Goal: Task Accomplishment & Management: Complete application form

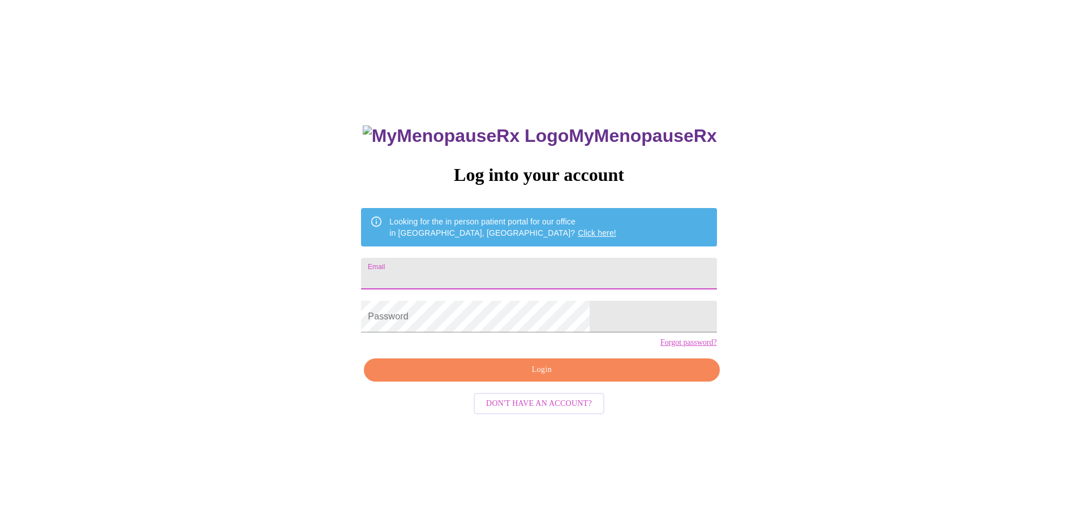
click at [524, 274] on input "Email" at bounding box center [538, 274] width 355 height 32
type input "[EMAIL_ADDRESS][DOMAIN_NAME]"
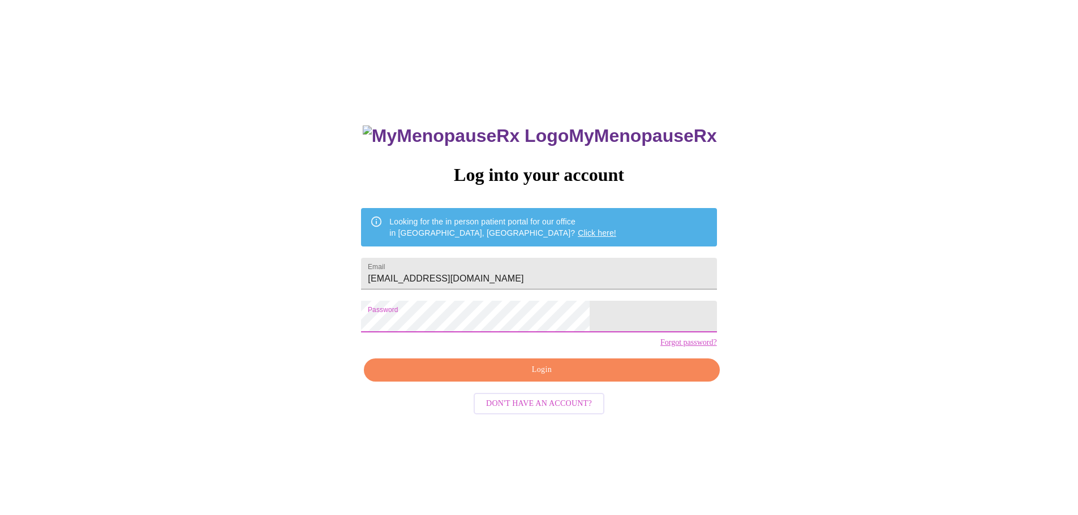
click at [541, 377] on span "Login" at bounding box center [541, 370] width 329 height 14
click at [410, 322] on div "MyMenopauseRx Log into your account Looking for the in person patient portal fo…" at bounding box center [539, 314] width 1068 height 618
click at [545, 377] on span "Login" at bounding box center [541, 370] width 329 height 14
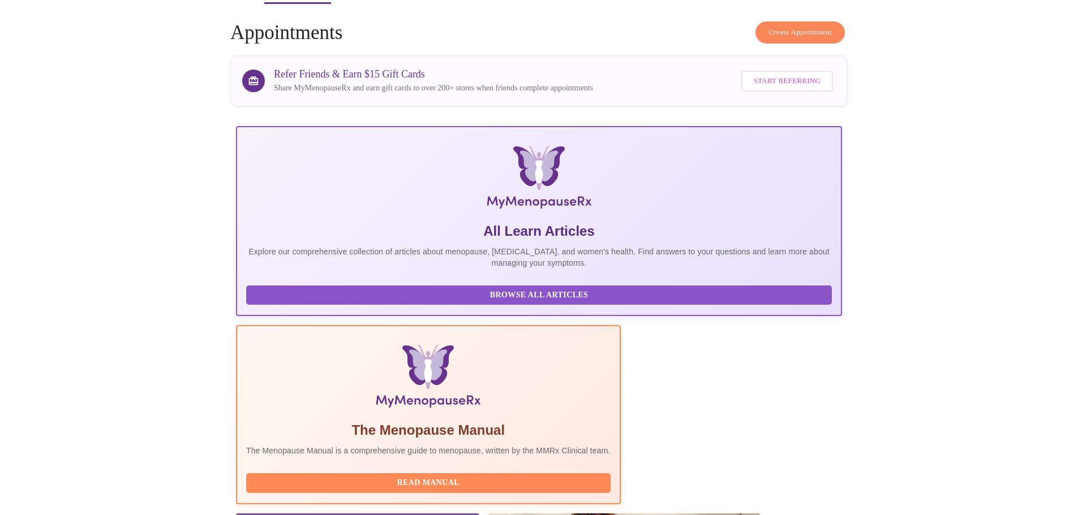
scroll to position [170, 0]
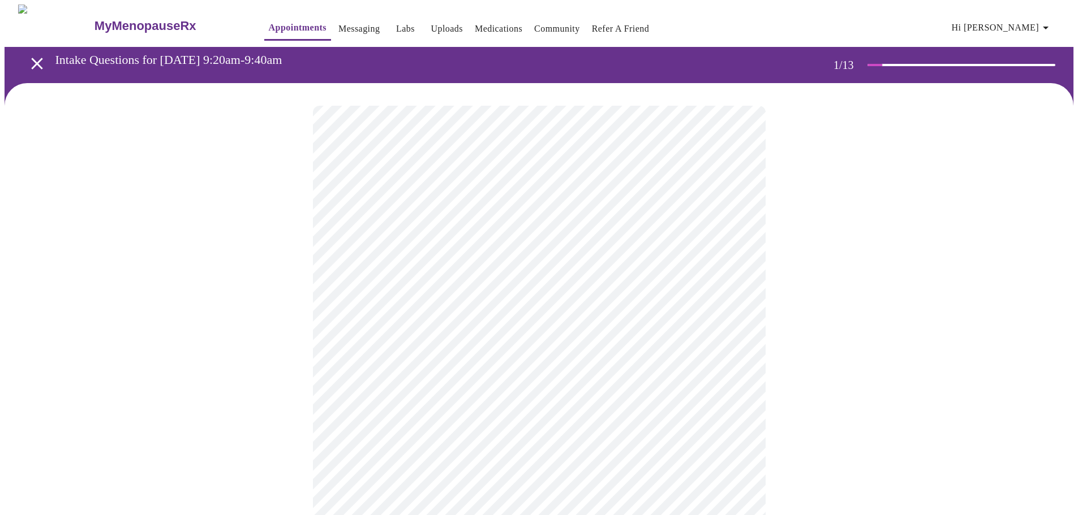
click at [463, 255] on body "MyMenopauseRx Appointments Messaging Labs Uploads Medications Community Refer a…" at bounding box center [539, 521] width 1068 height 1033
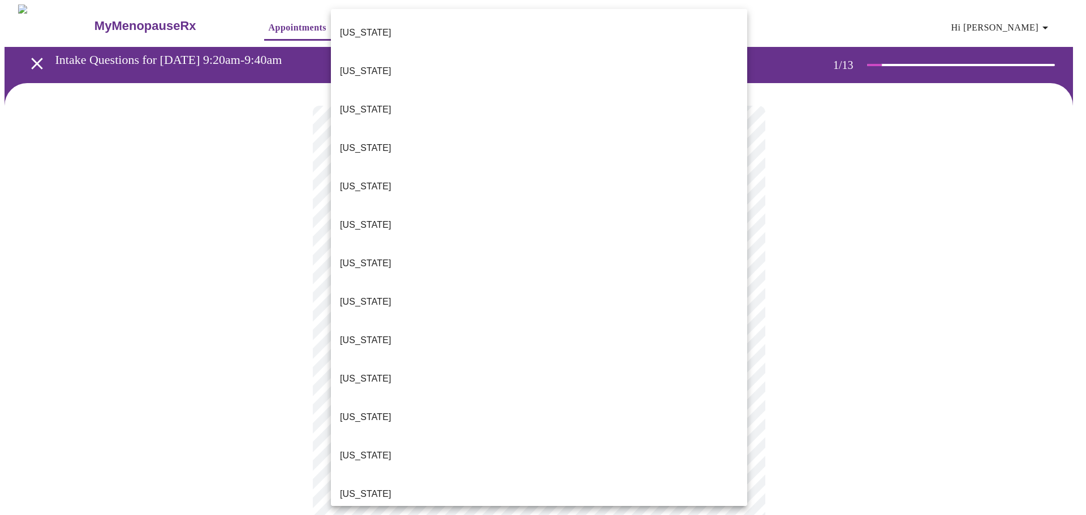
click at [406, 475] on li "[US_STATE]" at bounding box center [539, 494] width 416 height 38
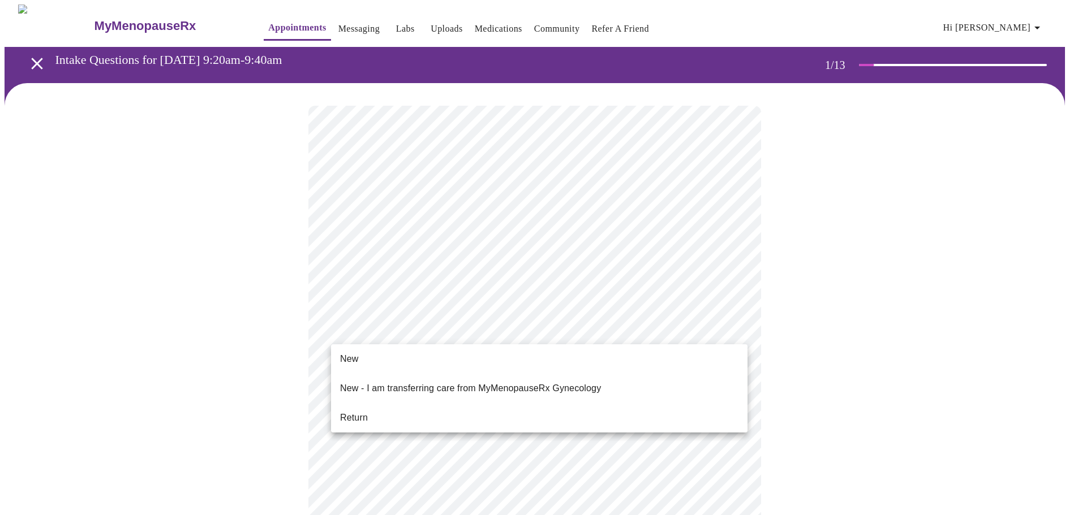
click at [426, 330] on body "MyMenopauseRx Appointments Messaging Labs Uploads Medications Community Refer a…" at bounding box center [539, 518] width 1068 height 1027
click at [423, 408] on li "Return" at bounding box center [539, 418] width 416 height 20
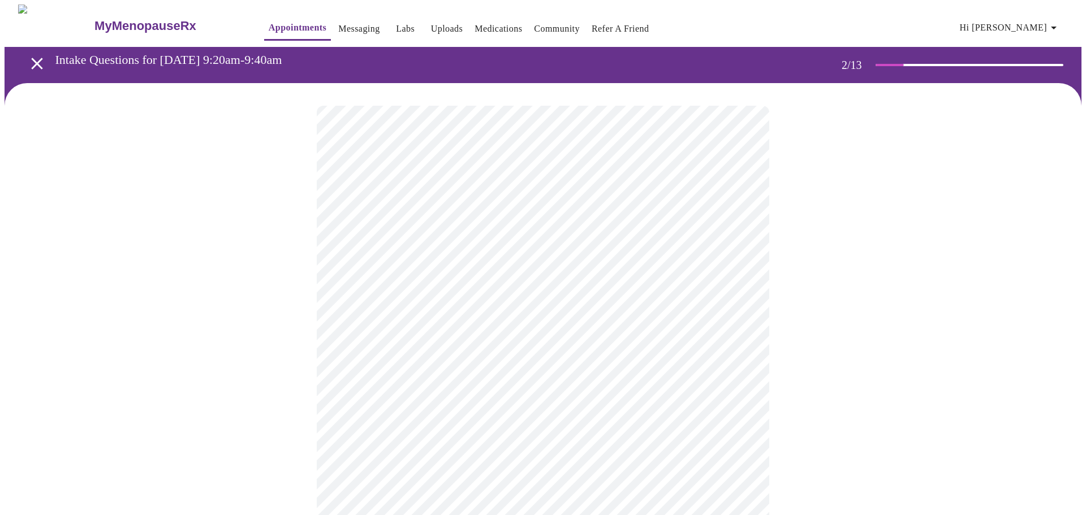
click at [541, 232] on body "MyMenopauseRx Appointments Messaging Labs Uploads Medications Community Refer a…" at bounding box center [543, 345] width 1077 height 680
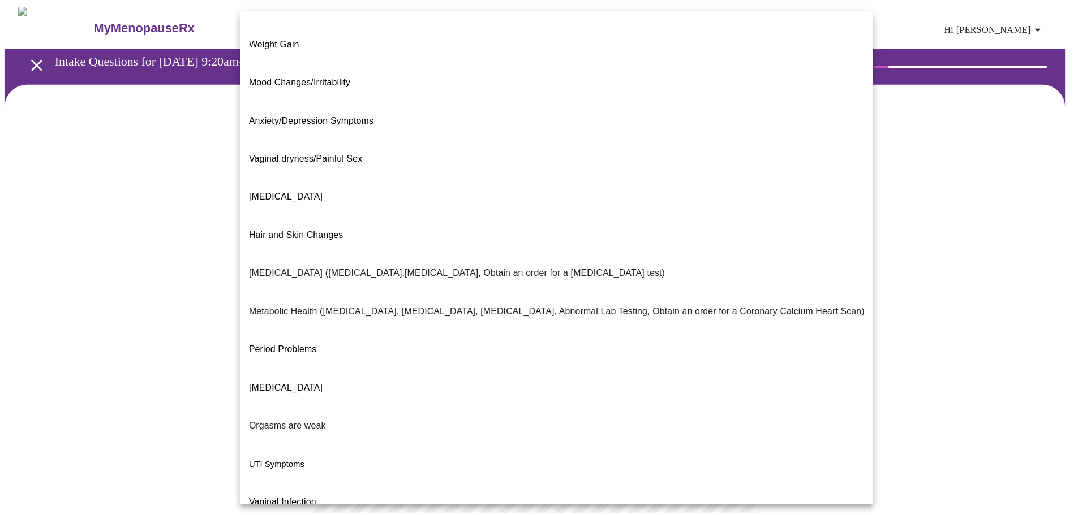
scroll to position [71, 0]
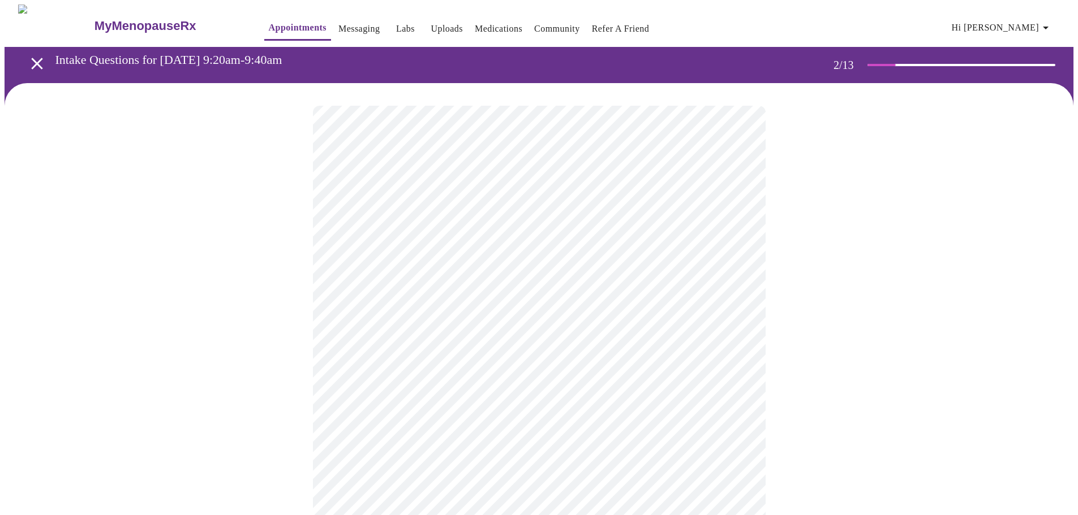
click at [476, 357] on body "MyMenopauseRx Appointments Messaging Labs Uploads Medications Community Refer a…" at bounding box center [539, 341] width 1068 height 673
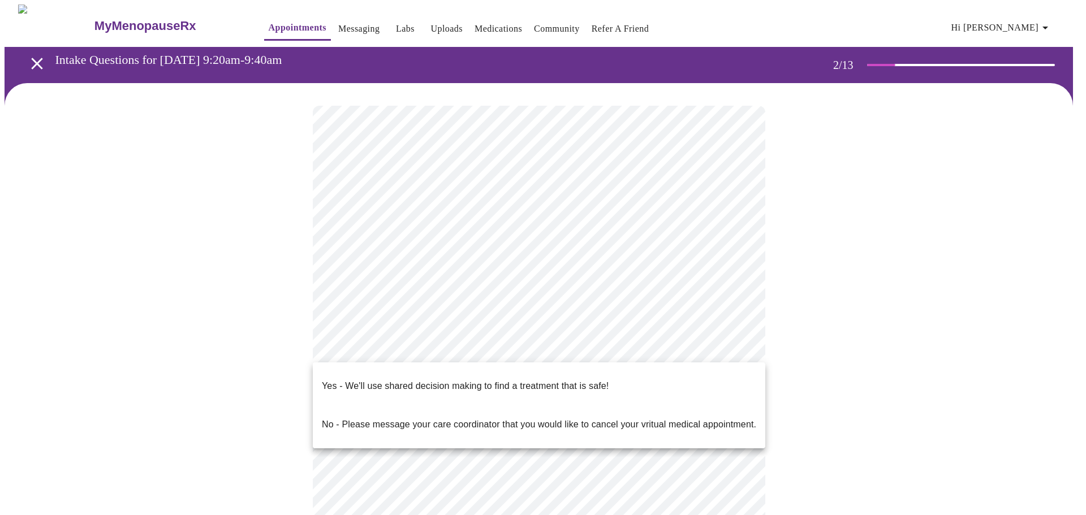
click at [475, 381] on p "Yes - We'll use shared decision making to find a treatment that is safe!" at bounding box center [465, 387] width 287 height 14
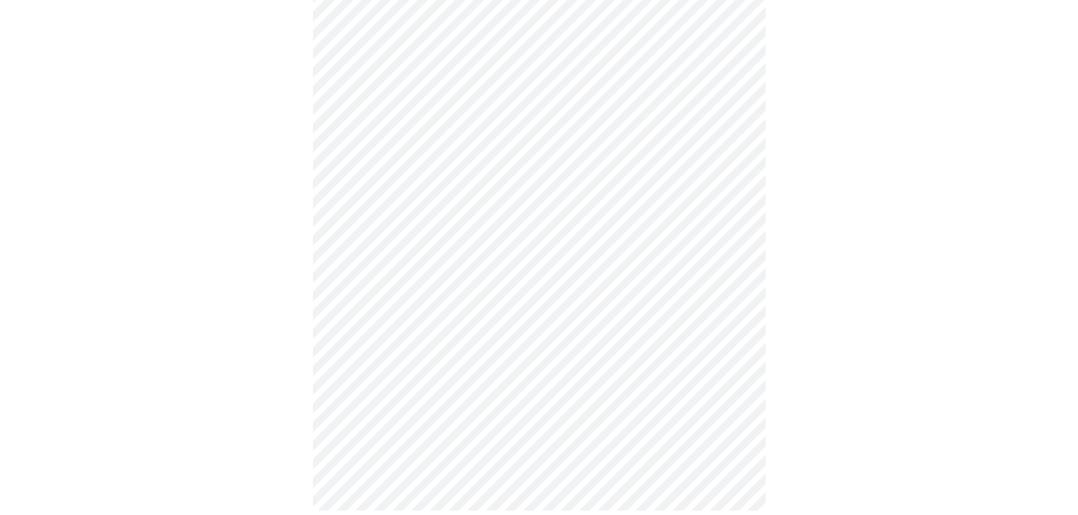
scroll to position [0, 0]
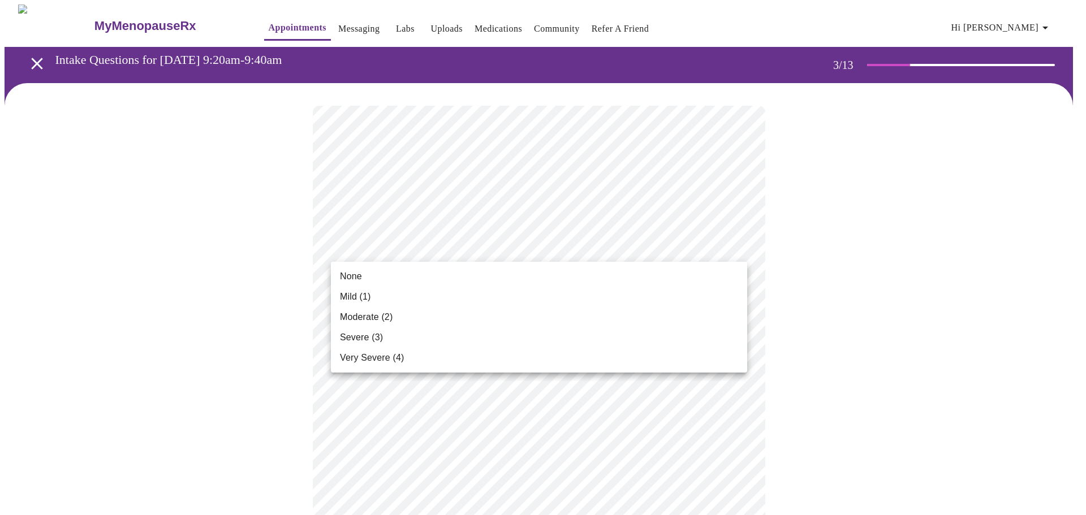
click at [501, 277] on li "None" at bounding box center [539, 276] width 416 height 20
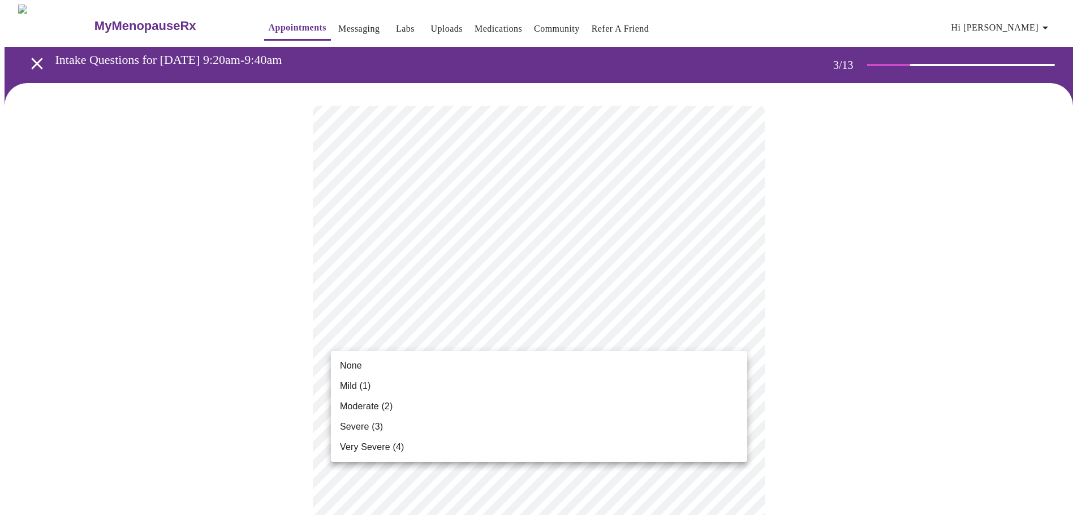
click at [460, 367] on li "None" at bounding box center [539, 366] width 416 height 20
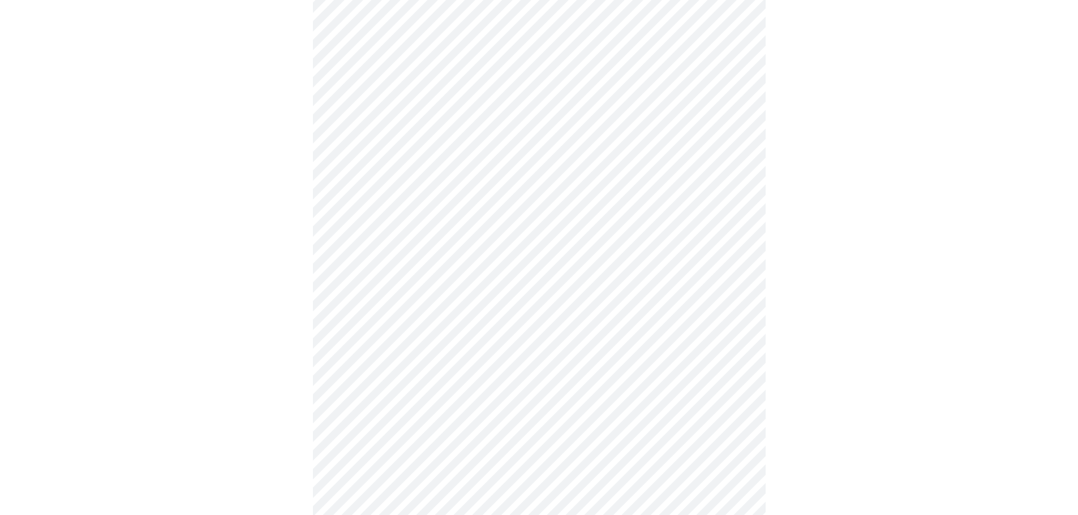
scroll to position [170, 0]
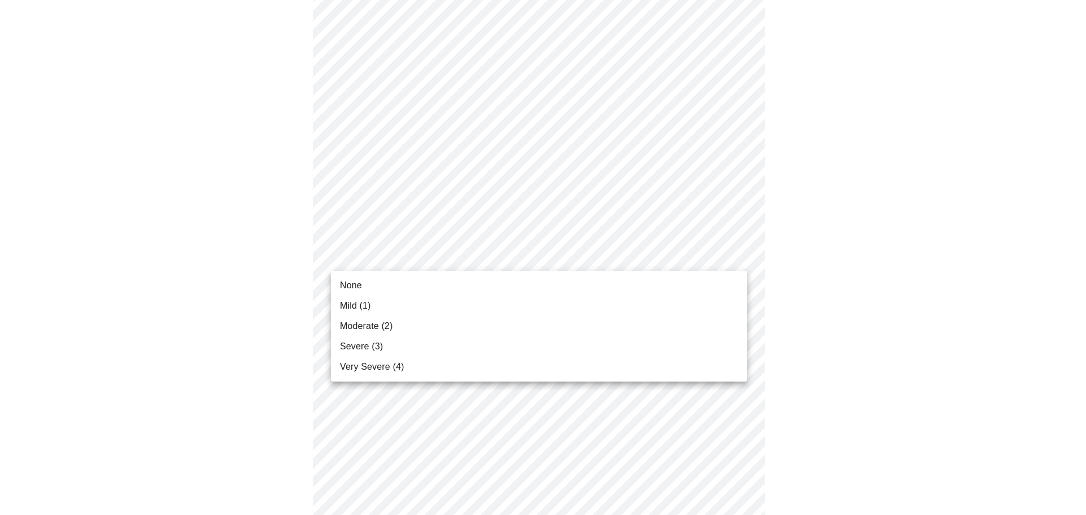
click at [464, 327] on li "Moderate (2)" at bounding box center [539, 326] width 416 height 20
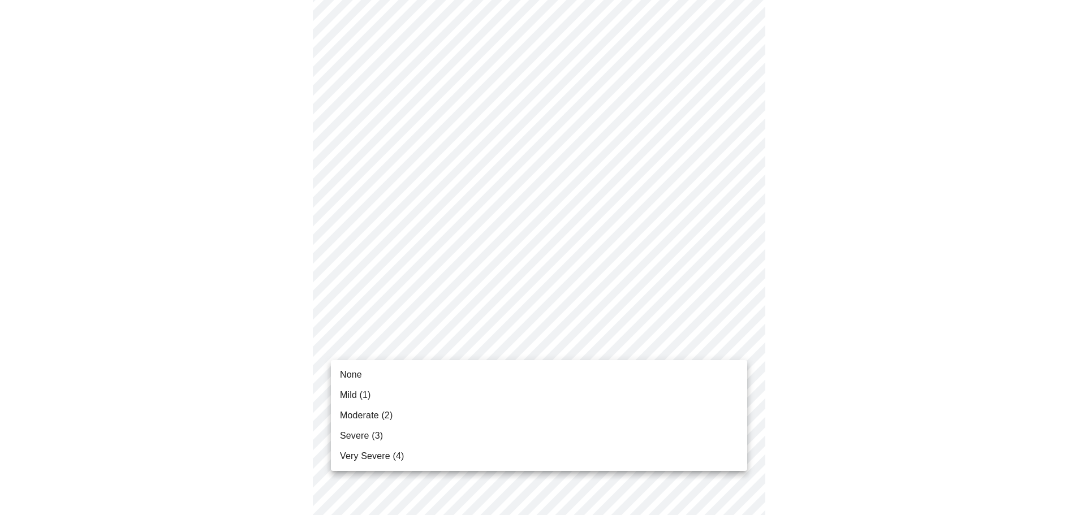
click at [466, 382] on li "None" at bounding box center [539, 375] width 416 height 20
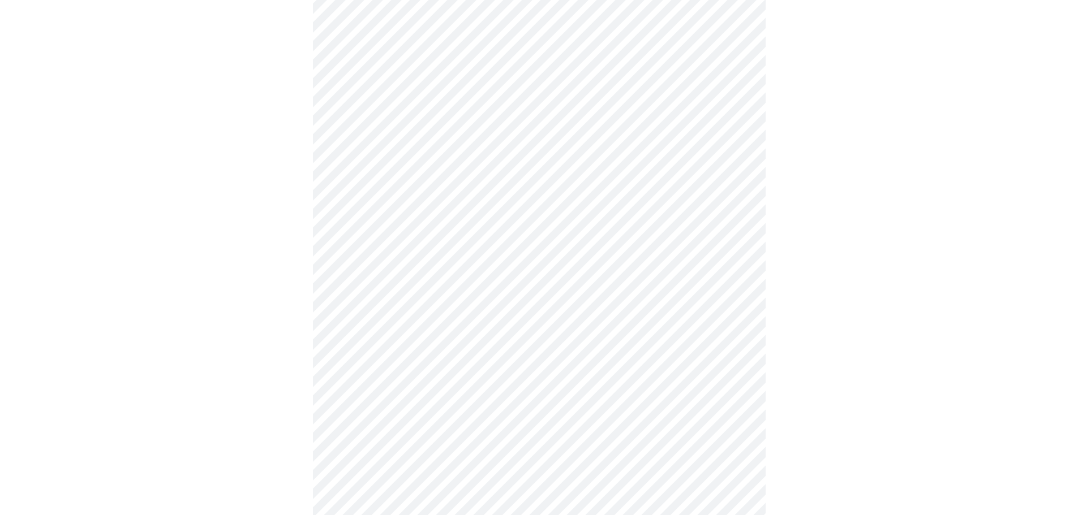
scroll to position [283, 0]
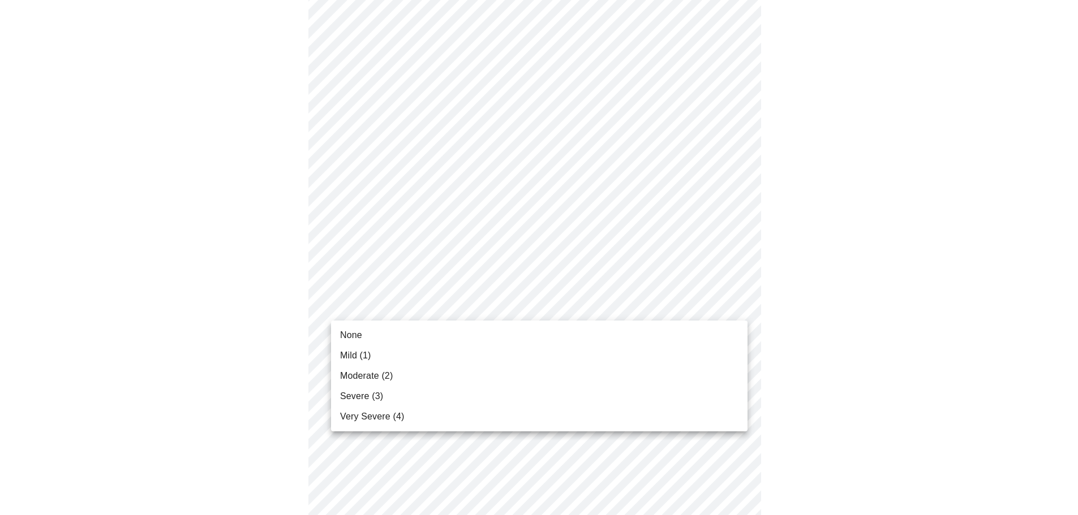
click at [488, 303] on body "MyMenopauseRx Appointments Messaging Labs Uploads Medications Community Refer a…" at bounding box center [539, 442] width 1068 height 1441
click at [473, 335] on li "None" at bounding box center [539, 335] width 416 height 20
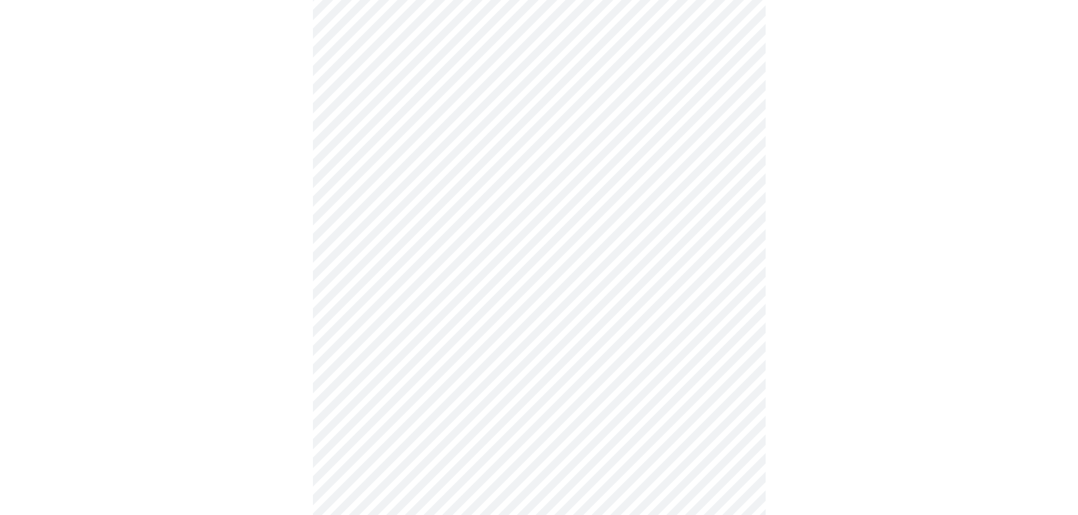
click at [466, 386] on body "MyMenopauseRx Appointments Messaging Labs Uploads Medications Community Refer a…" at bounding box center [539, 434] width 1068 height 1425
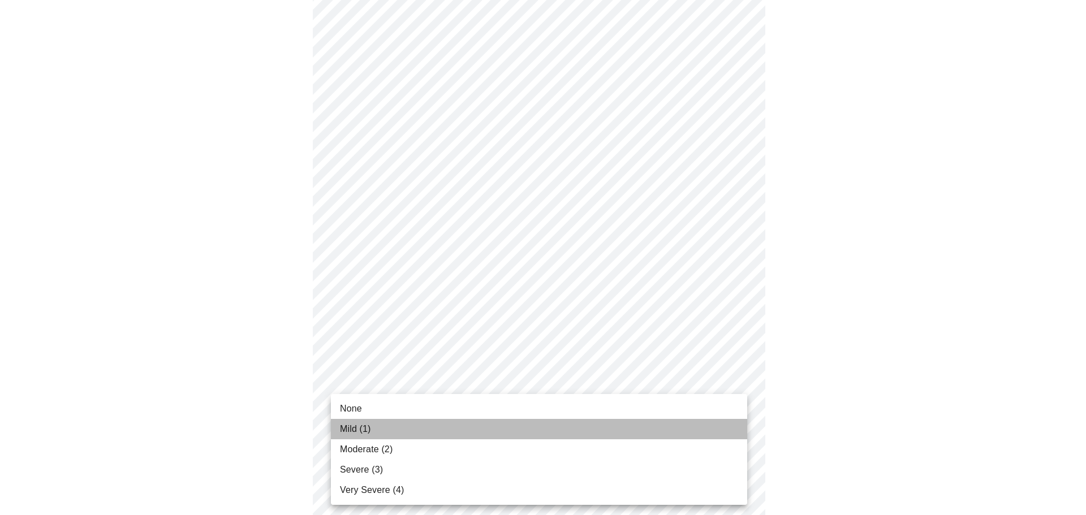
click at [463, 423] on li "Mild (1)" at bounding box center [539, 429] width 416 height 20
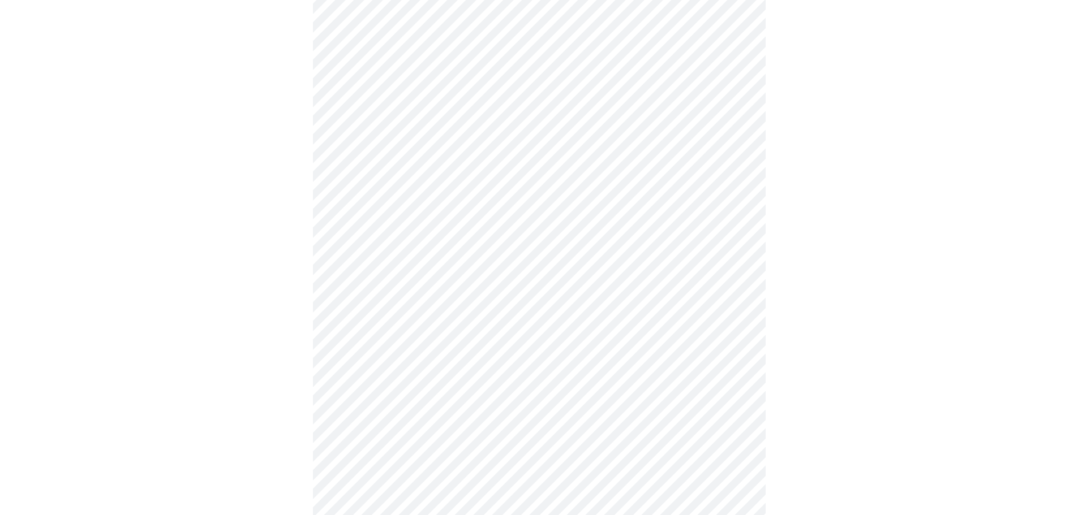
scroll to position [396, 0]
click at [491, 270] on body "MyMenopauseRx Appointments Messaging Labs Uploads Medications Community Refer a…" at bounding box center [539, 314] width 1068 height 1410
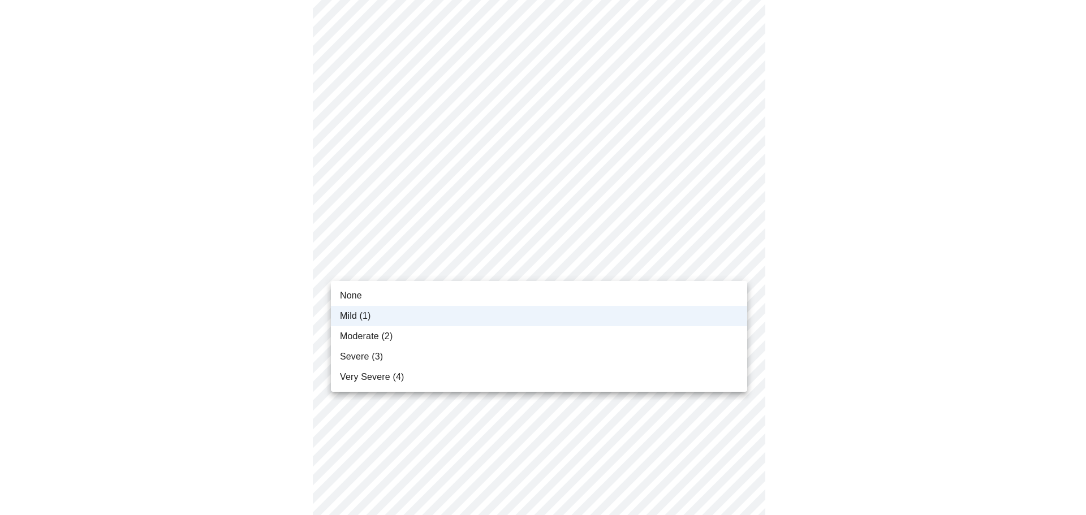
click at [480, 293] on li "None" at bounding box center [539, 296] width 416 height 20
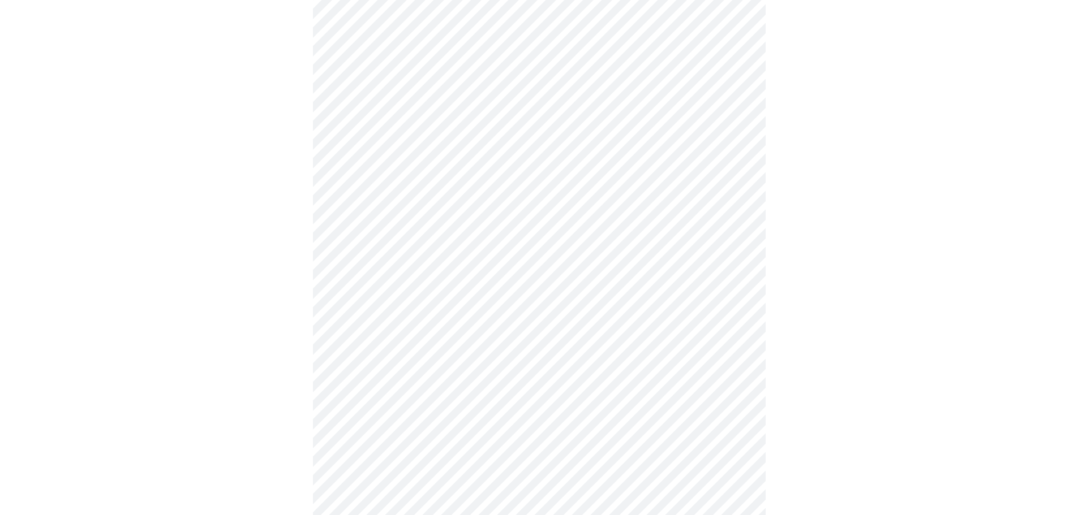
click at [467, 357] on body "MyMenopauseRx Appointments Messaging Labs Uploads Medications Community Refer a…" at bounding box center [539, 314] width 1068 height 1410
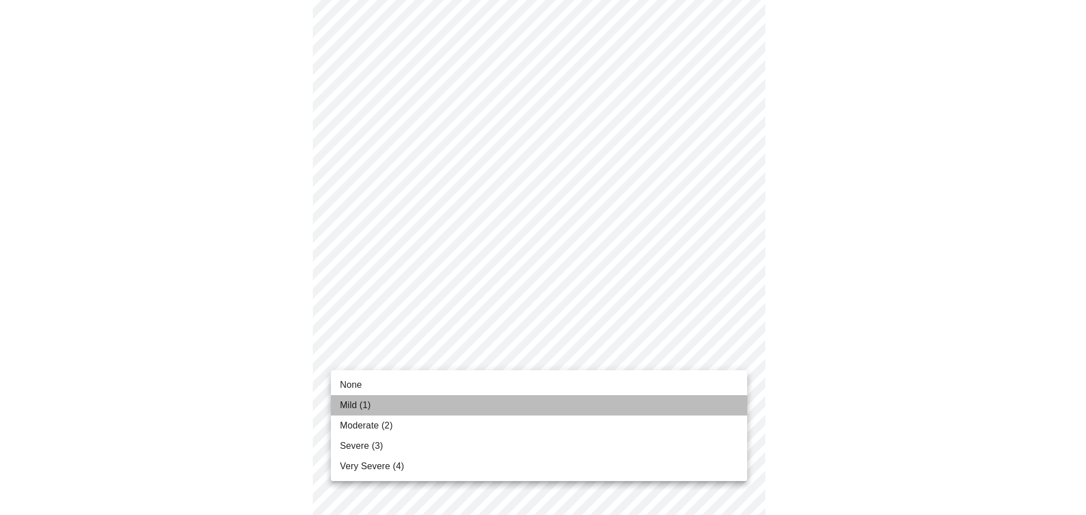
click at [453, 403] on li "Mild (1)" at bounding box center [539, 405] width 416 height 20
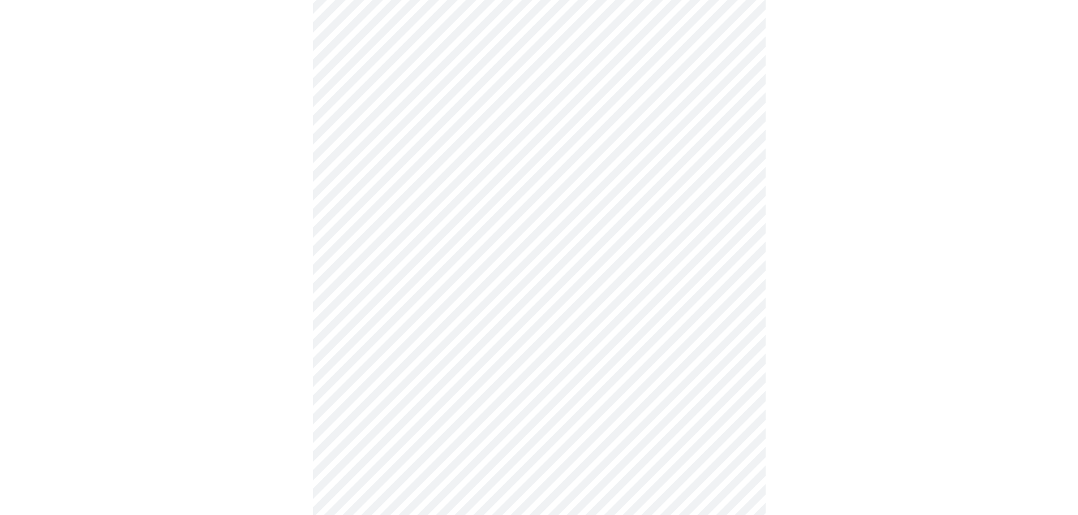
scroll to position [622, 0]
click at [459, 215] on body "MyMenopauseRx Appointments Messaging Labs Uploads Medications Community Refer a…" at bounding box center [543, 79] width 1077 height 1394
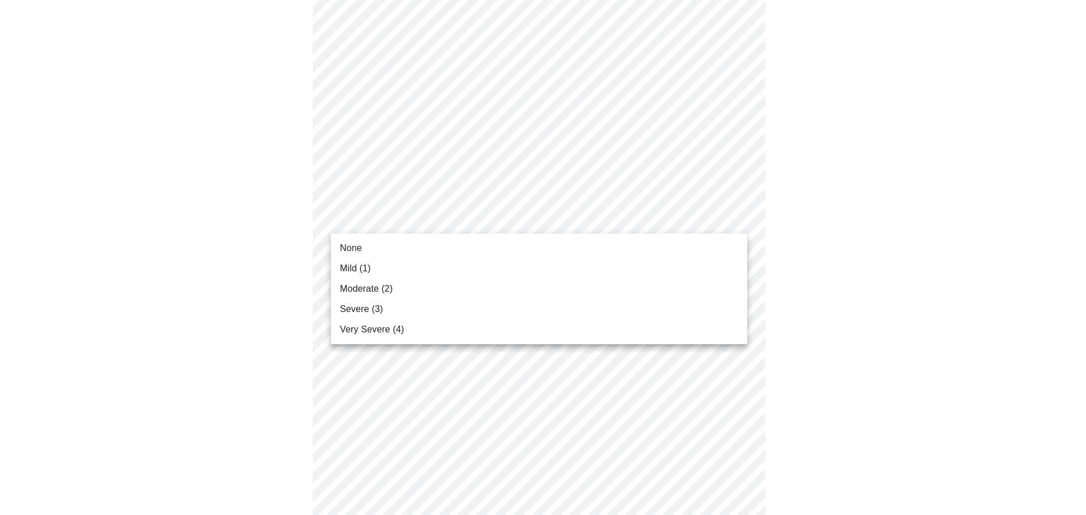
click at [451, 244] on li "None" at bounding box center [539, 248] width 416 height 20
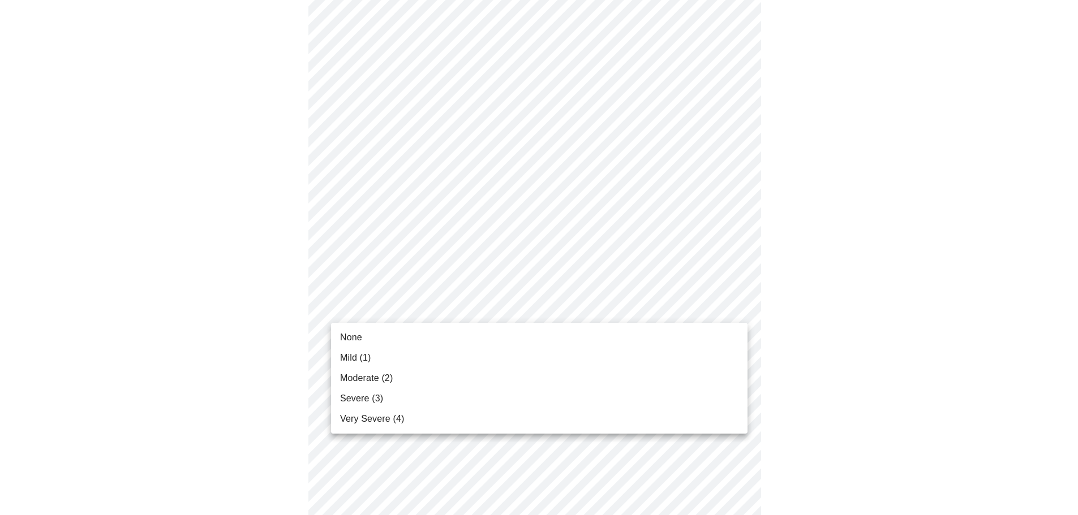
click at [445, 303] on body "MyMenopauseRx Appointments Messaging Labs Uploads Medications Community Refer a…" at bounding box center [539, 71] width 1068 height 1378
click at [438, 344] on li "None" at bounding box center [539, 337] width 416 height 20
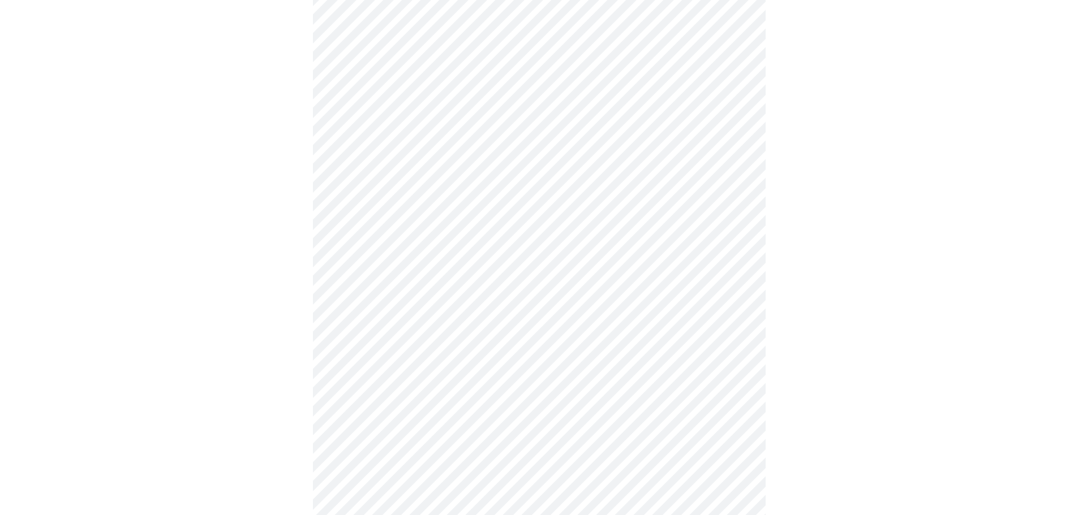
scroll to position [735, 0]
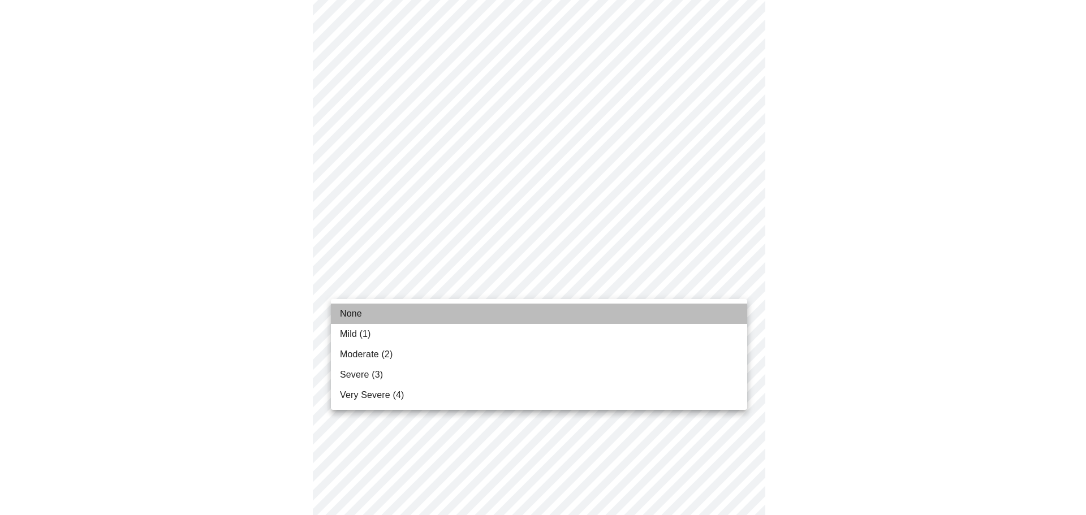
click at [445, 313] on li "None" at bounding box center [539, 314] width 416 height 20
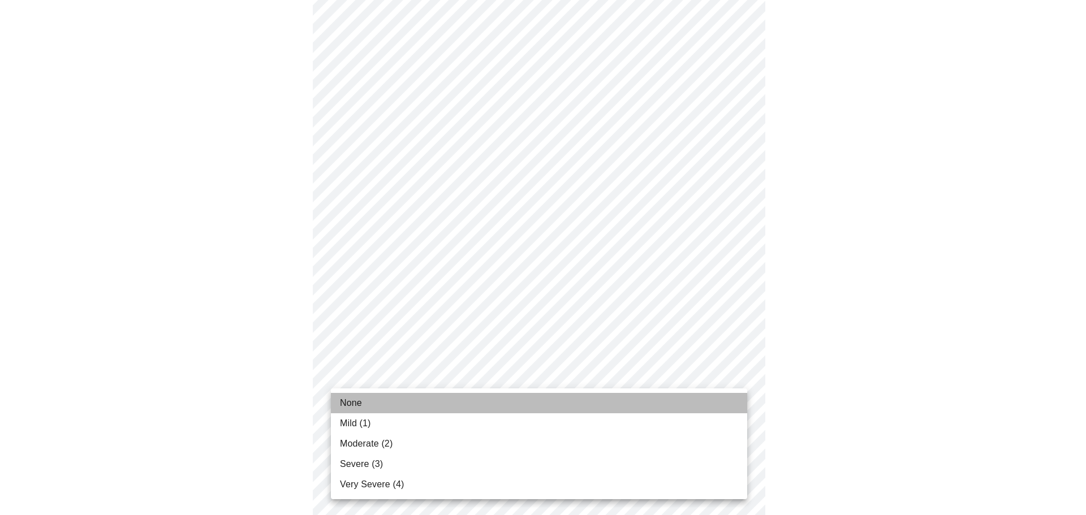
click at [439, 403] on li "None" at bounding box center [539, 403] width 416 height 20
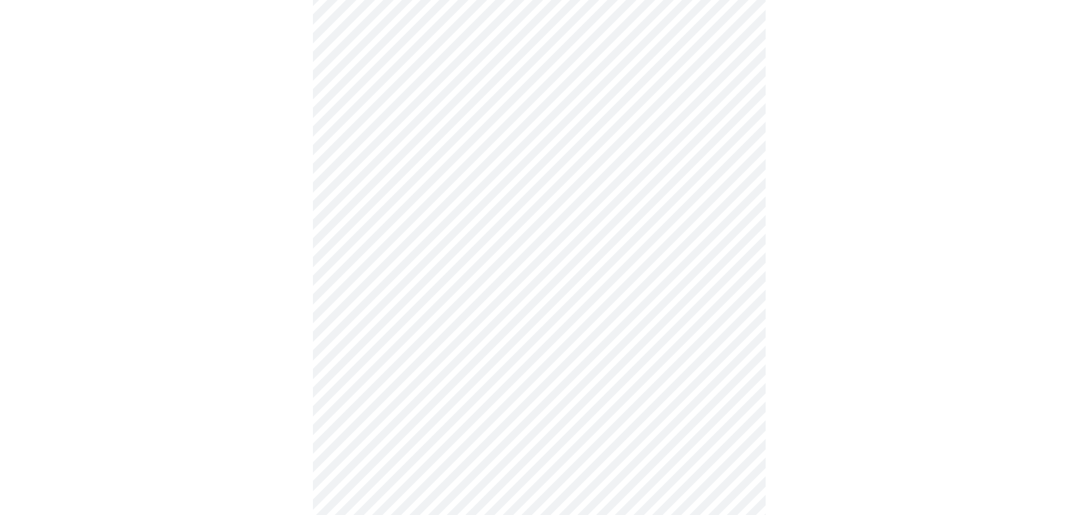
scroll to position [453, 0]
click at [546, 242] on body "MyMenopauseRx Appointments Messaging Labs Uploads Medications Community Refer a…" at bounding box center [539, 110] width 1068 height 1117
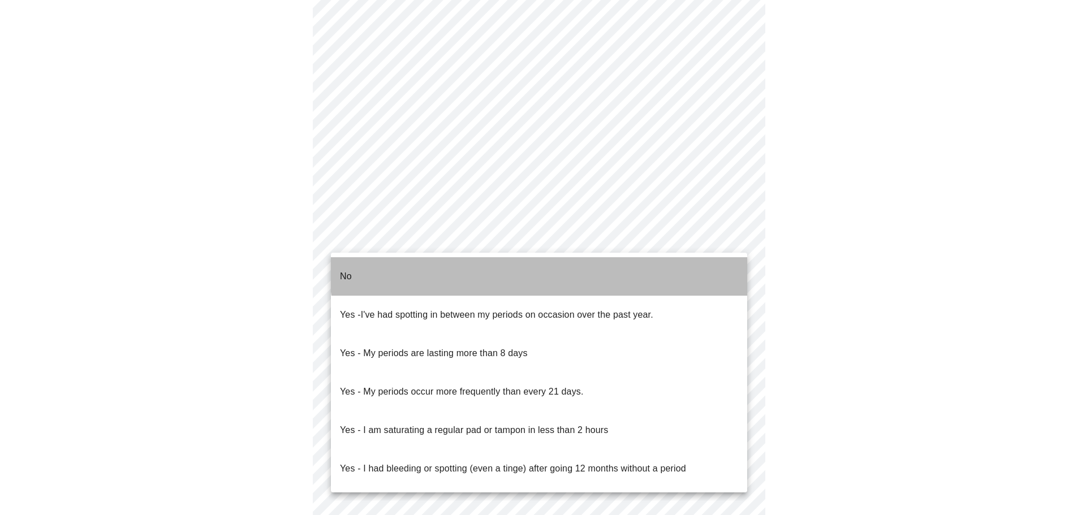
click at [544, 265] on li "No" at bounding box center [539, 276] width 416 height 38
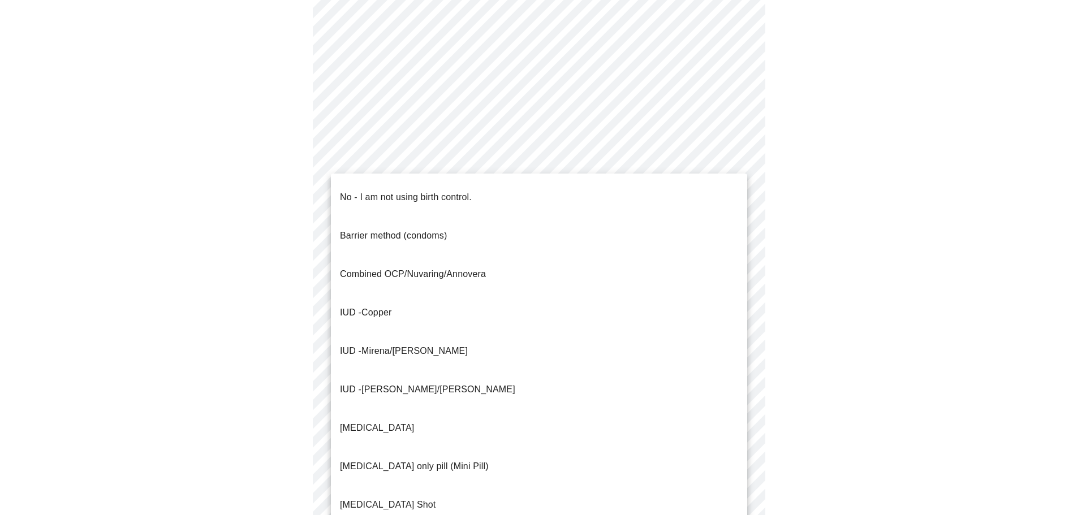
click at [528, 322] on body "MyMenopauseRx Appointments Messaging Labs Uploads Medications Community Refer a…" at bounding box center [543, 107] width 1077 height 1110
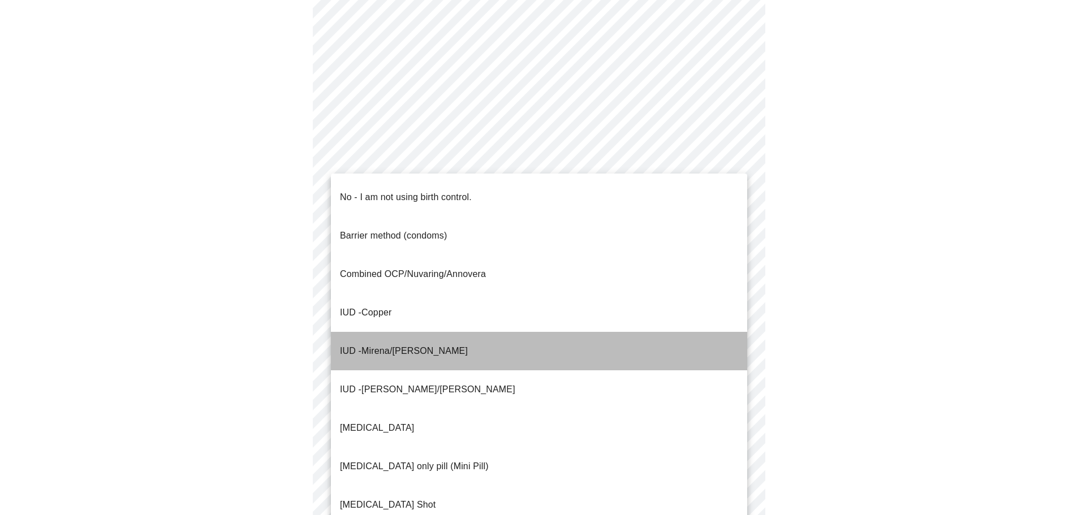
click at [517, 332] on li "IUD - Mirena/[PERSON_NAME]" at bounding box center [539, 351] width 416 height 38
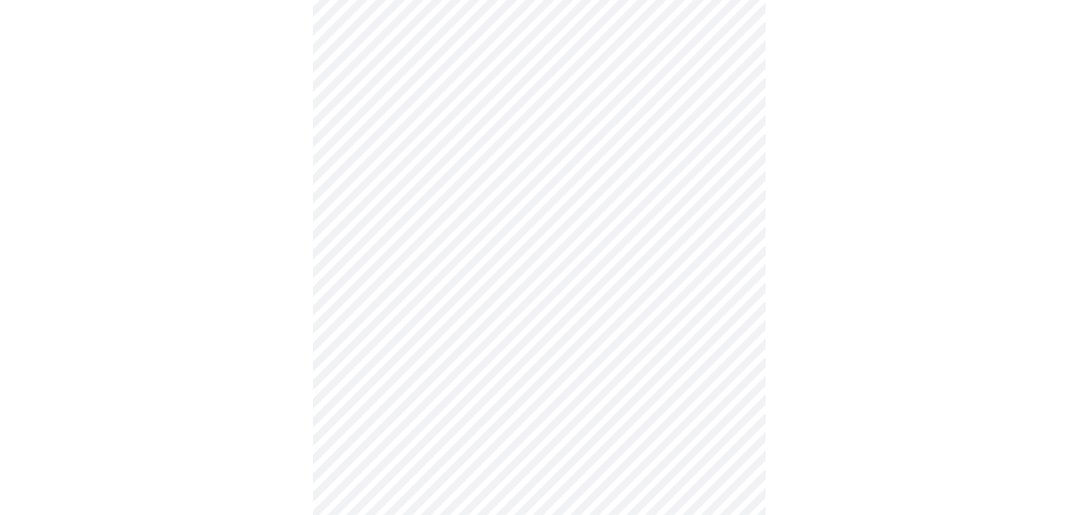
scroll to position [566, 0]
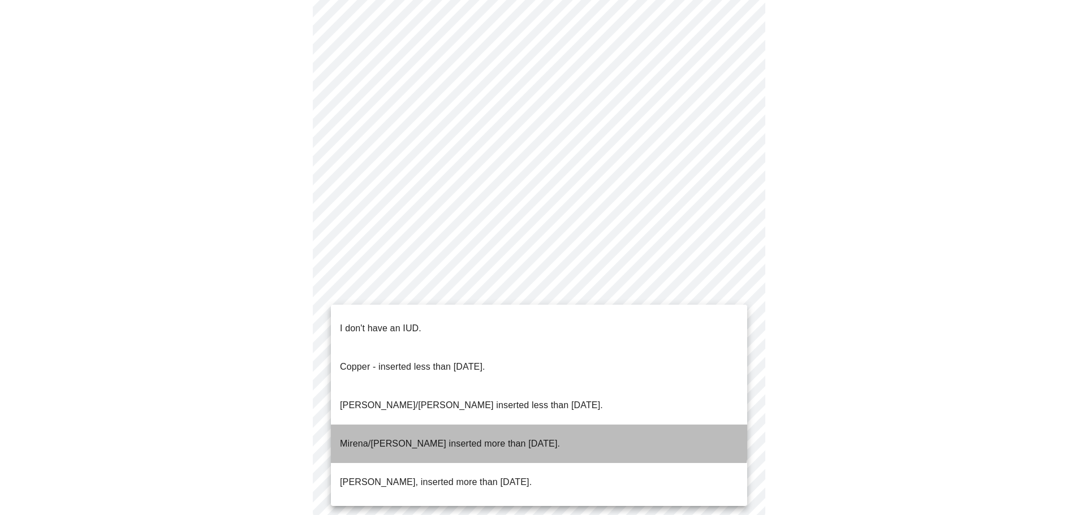
click at [516, 437] on p "Mirena/[PERSON_NAME] inserted more than [DATE]." at bounding box center [450, 444] width 220 height 14
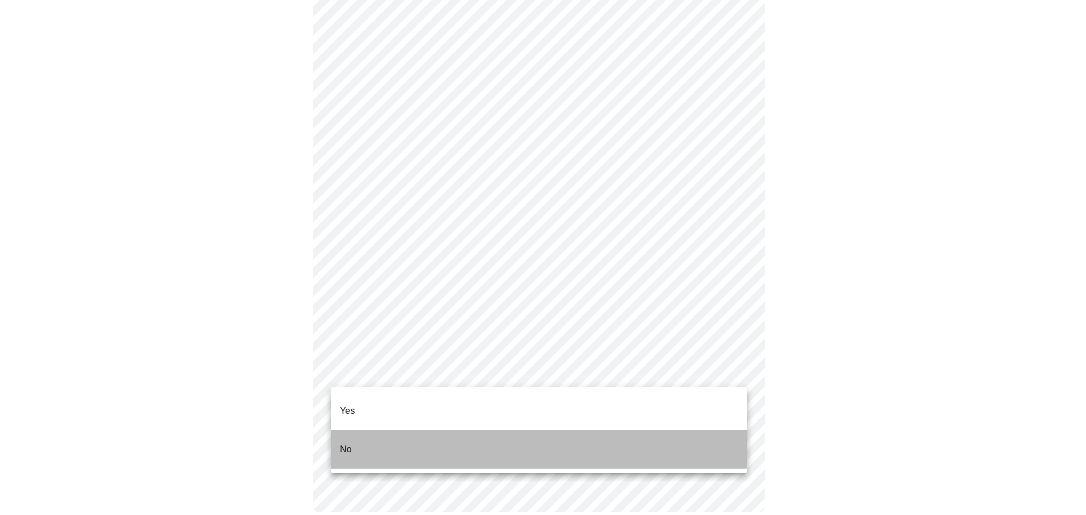
click at [489, 433] on li "No" at bounding box center [539, 449] width 416 height 38
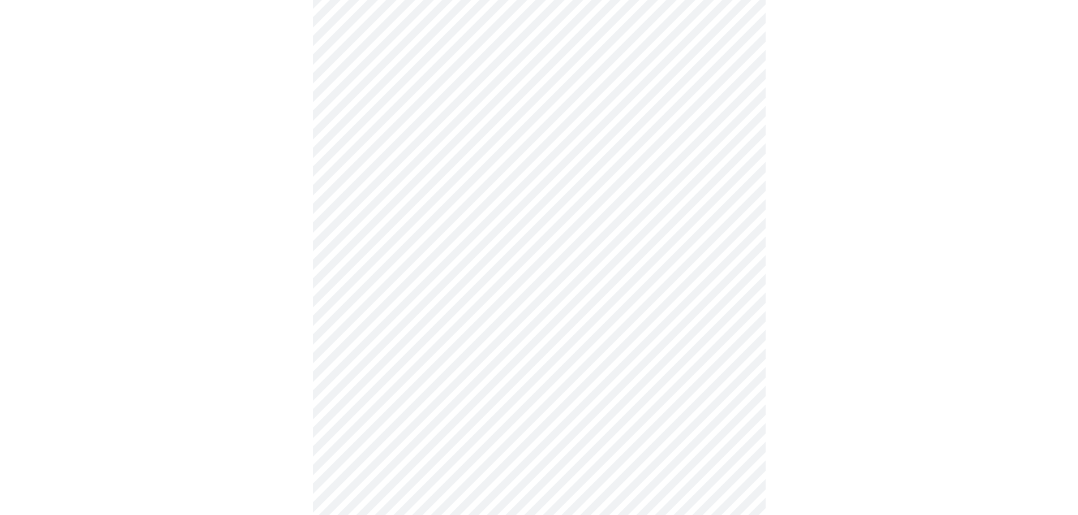
scroll to position [2885, 0]
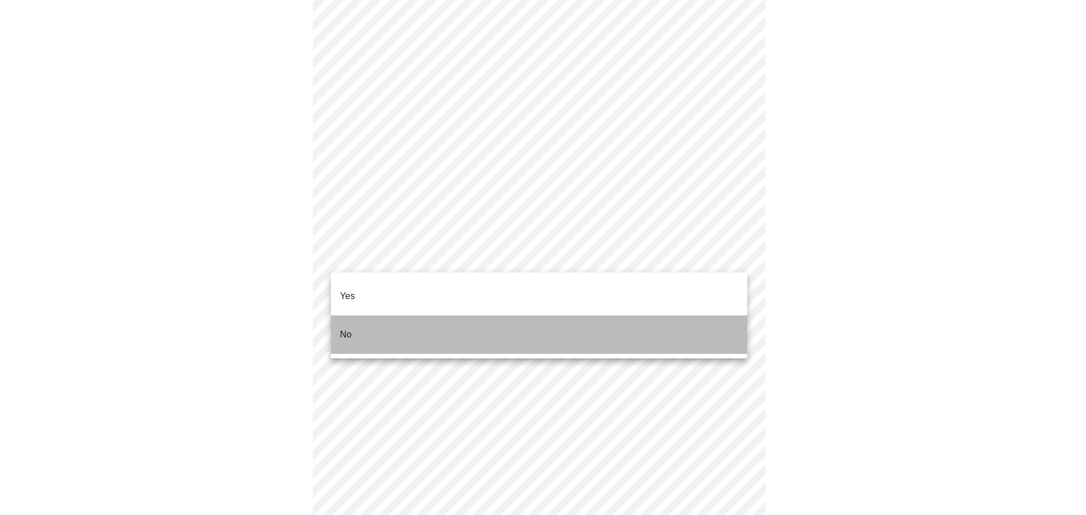
click at [555, 326] on li "No" at bounding box center [539, 335] width 416 height 38
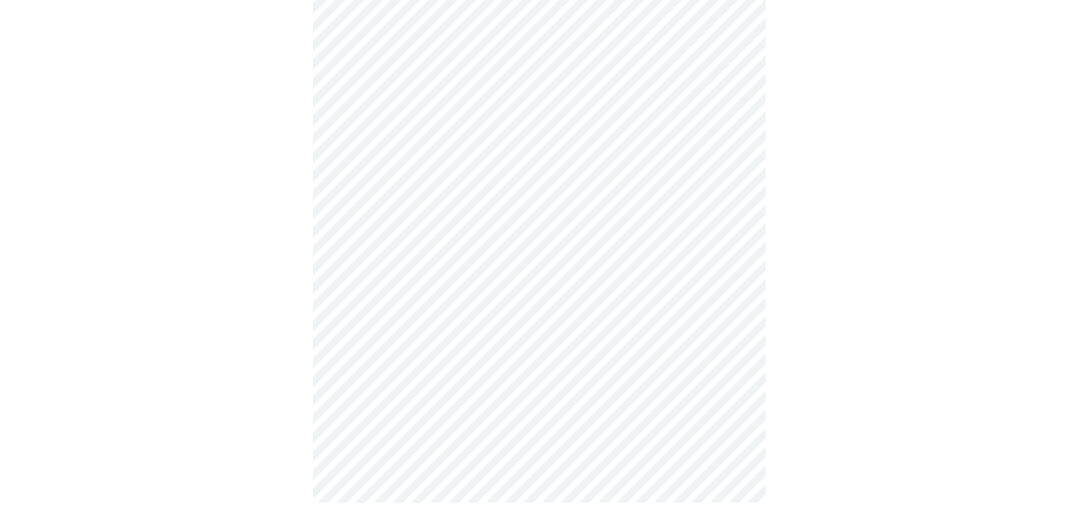
scroll to position [705, 0]
